Goal: Information Seeking & Learning: Find specific fact

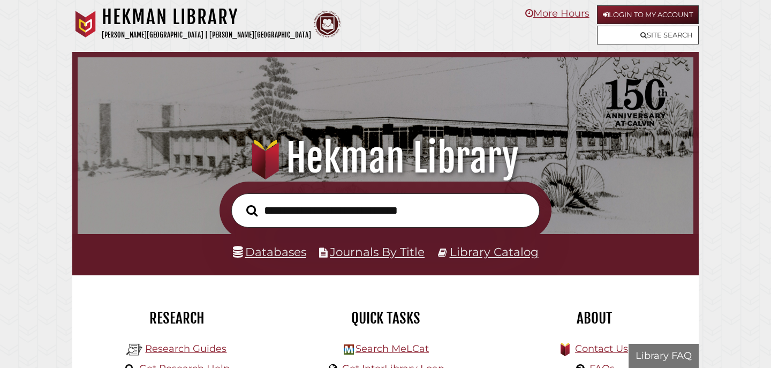
scroll to position [203, 610]
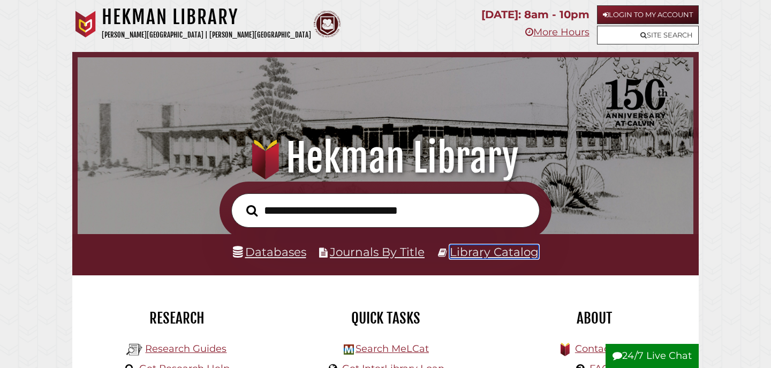
click at [466, 254] on link "Library Catalog" at bounding box center [494, 252] width 89 height 14
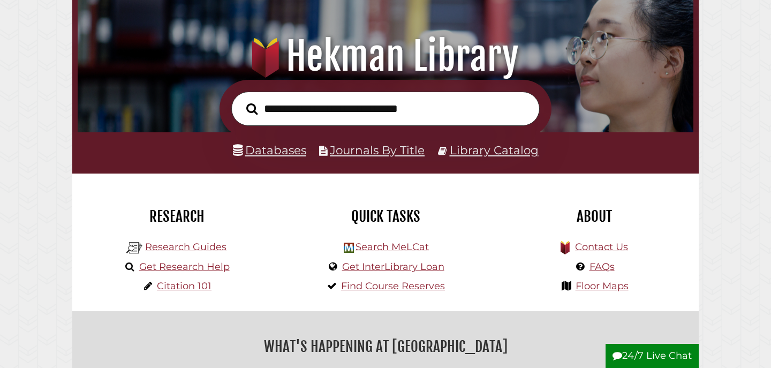
scroll to position [115, 0]
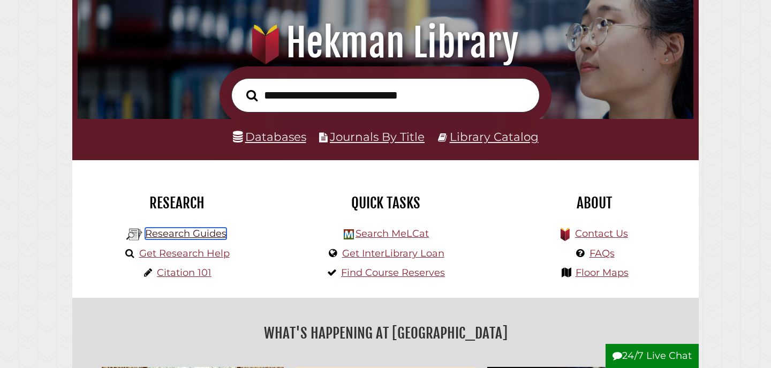
click at [204, 231] on link "Research Guides" at bounding box center [185, 234] width 81 height 12
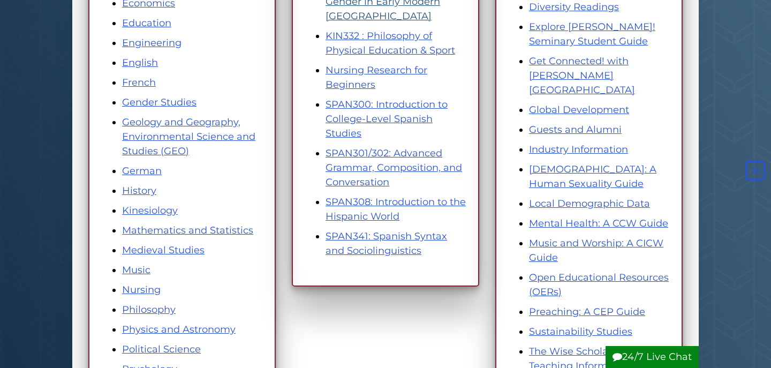
scroll to position [423, 0]
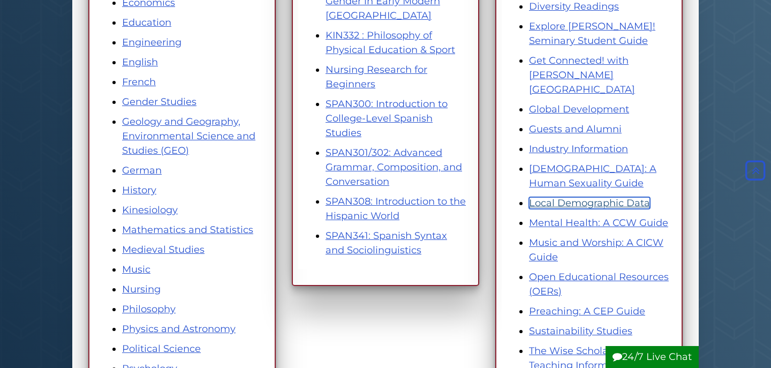
click at [573, 197] on link "Local Demographic Data" at bounding box center [589, 203] width 121 height 12
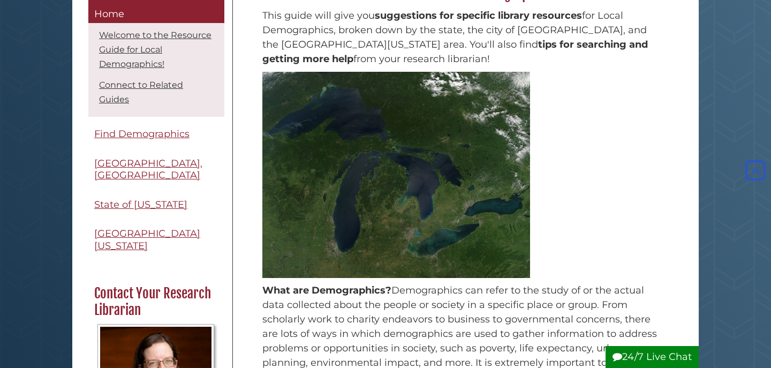
scroll to position [185, 0]
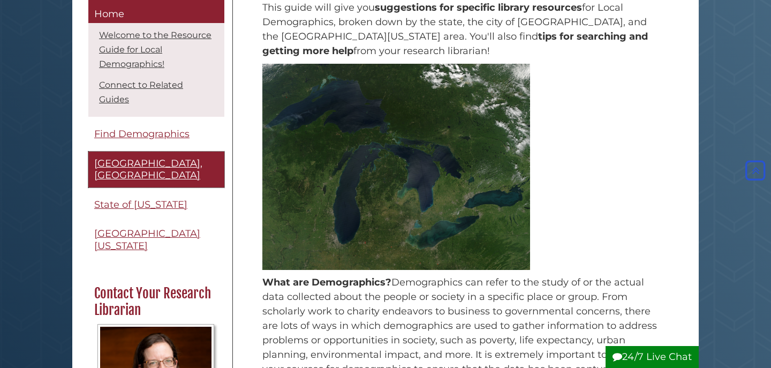
click at [140, 160] on span "Grand Rapids, MI" at bounding box center [148, 169] width 108 height 24
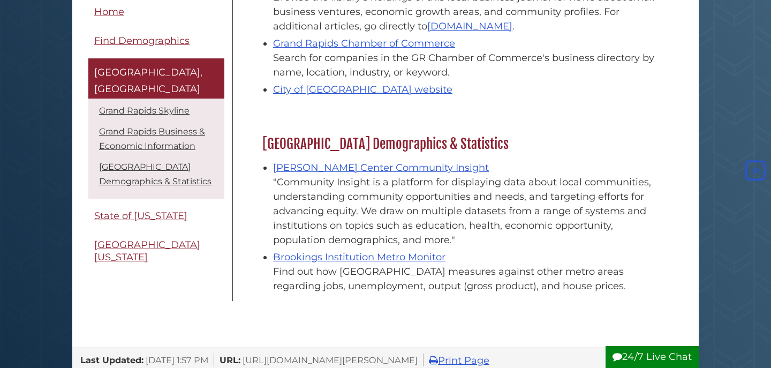
scroll to position [390, 0]
click at [322, 168] on link "[PERSON_NAME] Center Community Insight" at bounding box center [381, 168] width 216 height 12
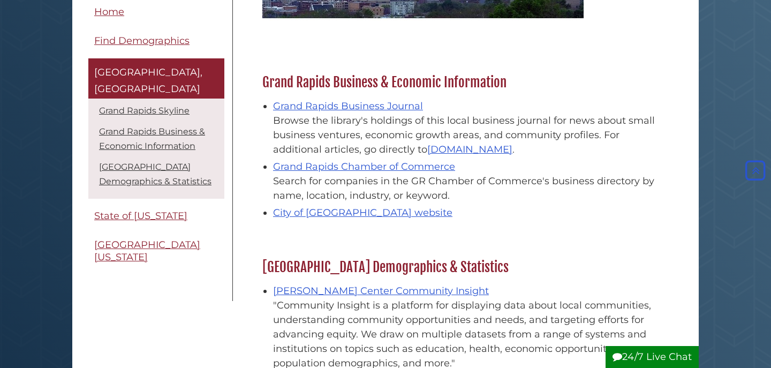
scroll to position [264, 0]
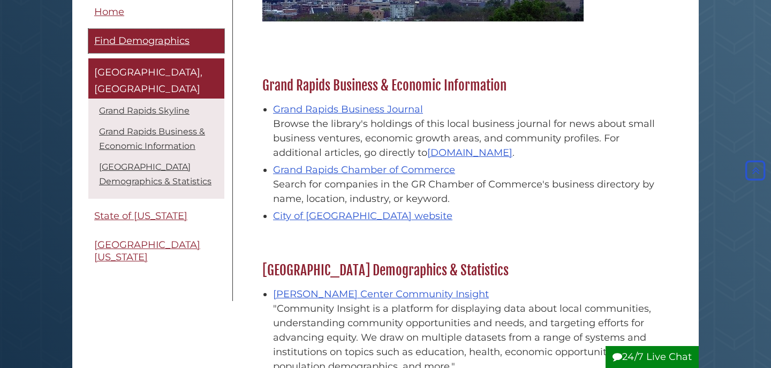
click at [147, 40] on span "Find Demographics" at bounding box center [141, 41] width 95 height 12
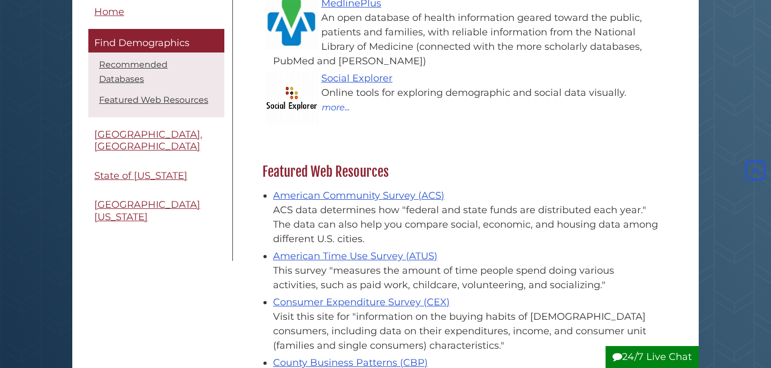
scroll to position [253, 0]
click at [374, 76] on link "Social Explorer" at bounding box center [356, 78] width 71 height 12
